Goal: Navigation & Orientation: Find specific page/section

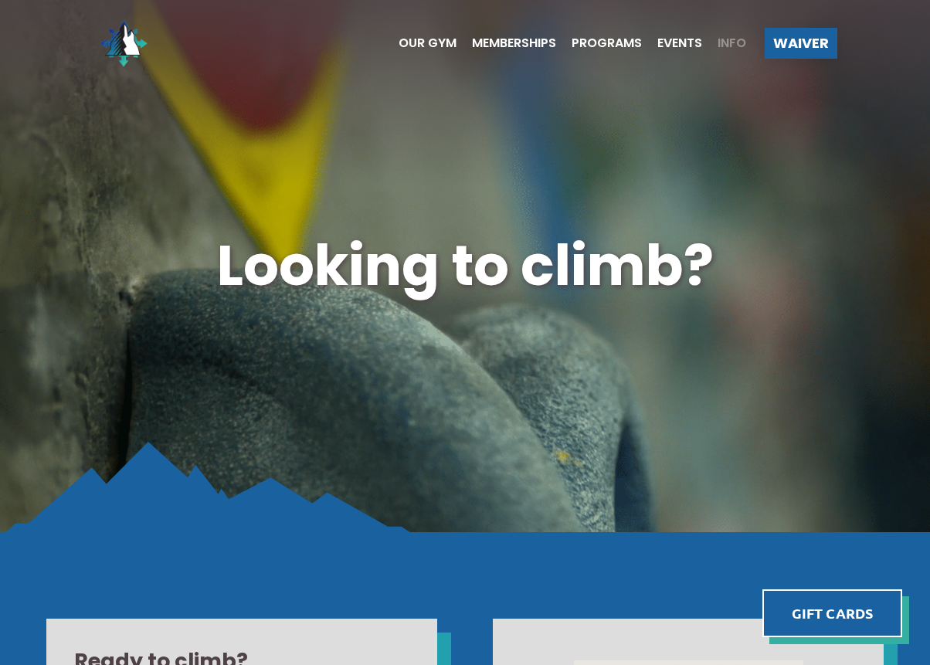
click at [746, 43] on span "Info" at bounding box center [732, 43] width 29 height 12
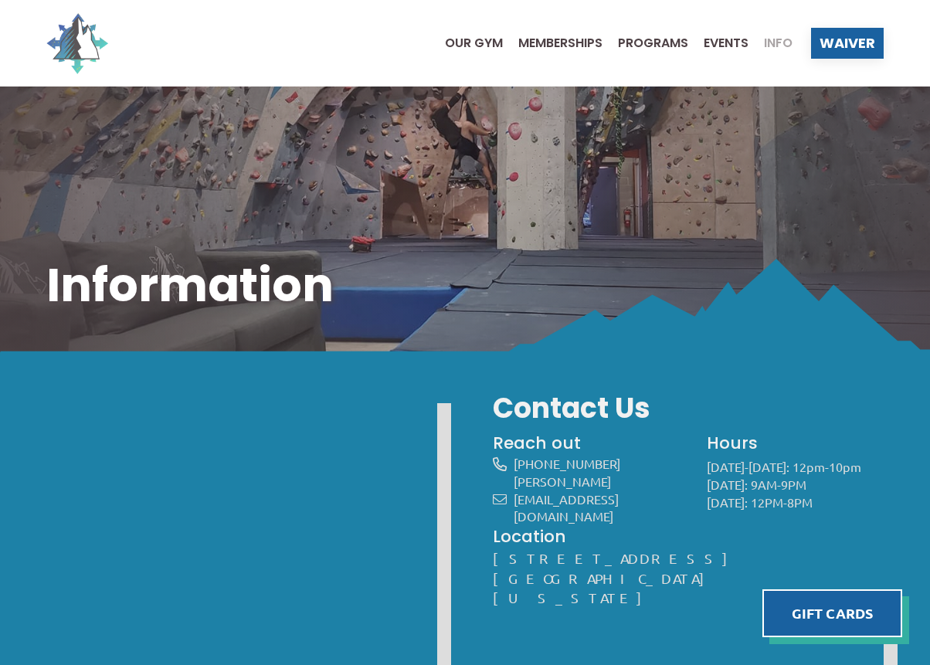
click at [68, 41] on img at bounding box center [77, 43] width 62 height 62
click at [71, 46] on img at bounding box center [77, 43] width 62 height 62
